Goal: Task Accomplishment & Management: Complete application form

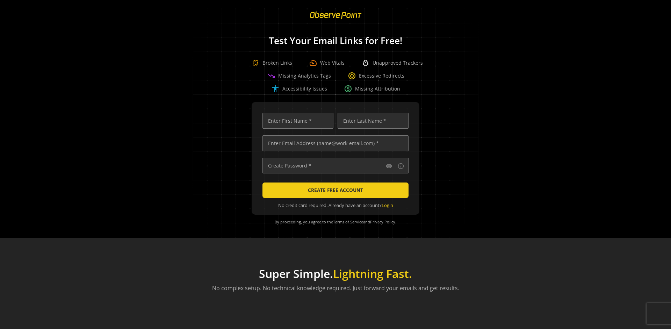
scroll to position [0, 2262]
click at [334, 143] on input "text" at bounding box center [336, 143] width 146 height 16
type input "[EMAIL_ADDRESS][DOMAIN_NAME]"
click at [296, 121] on input "text" at bounding box center [298, 121] width 71 height 16
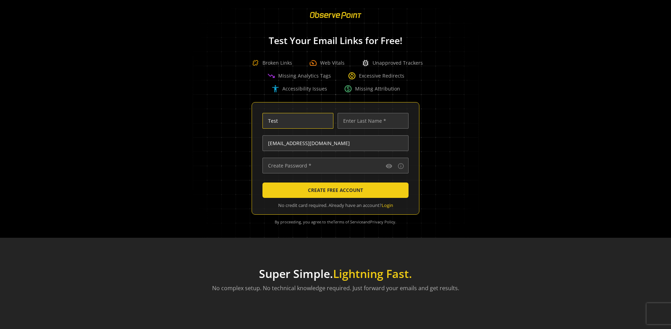
scroll to position [0, 0]
type input "Test"
click at [371, 121] on input "text" at bounding box center [373, 121] width 71 height 16
type input "Test"
click at [334, 165] on input "text" at bounding box center [336, 166] width 146 height 16
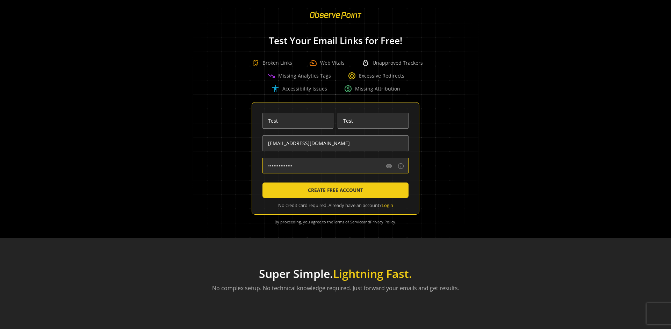
type input "••••••••••••••"
click at [334, 190] on span "CREATE FREE ACCOUNT" at bounding box center [335, 190] width 55 height 13
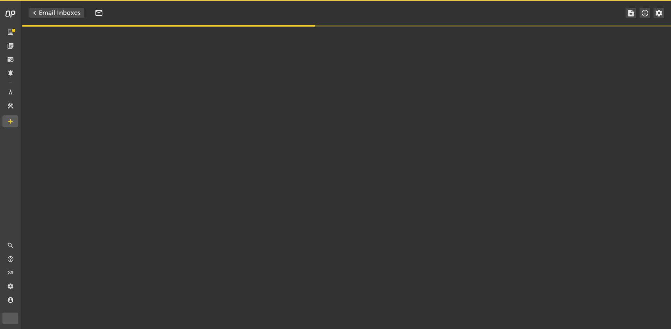
type textarea "Welcome to ObservePoint! This is your default email inbox for testing."
